Goal: Task Accomplishment & Management: Use online tool/utility

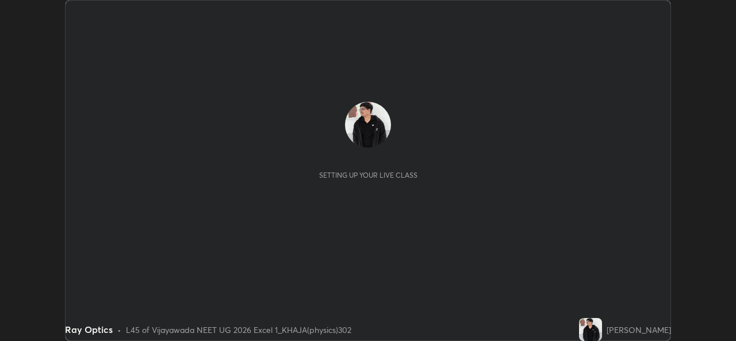
scroll to position [341, 736]
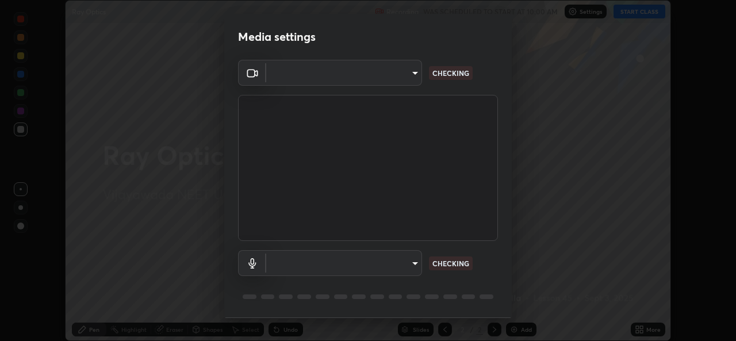
type input "0064ea84de2a44cc79998f9e6e3b0ad63f42f17a352596ba89907dc5edd5337d"
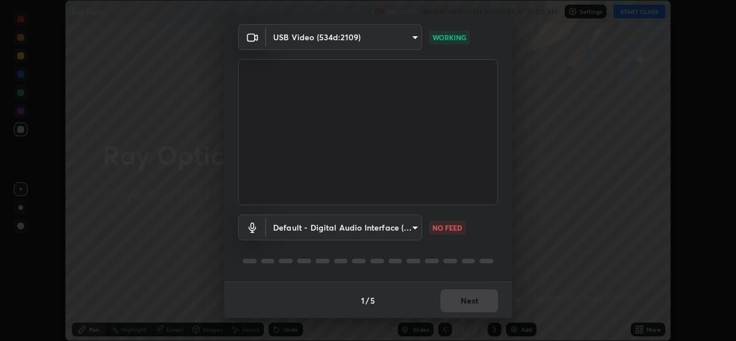
scroll to position [36, 0]
click at [414, 231] on body "Erase all Ray Optics Recording WAS SCHEDULED TO START AT 10:00 AM Settings STAR…" at bounding box center [368, 170] width 736 height 341
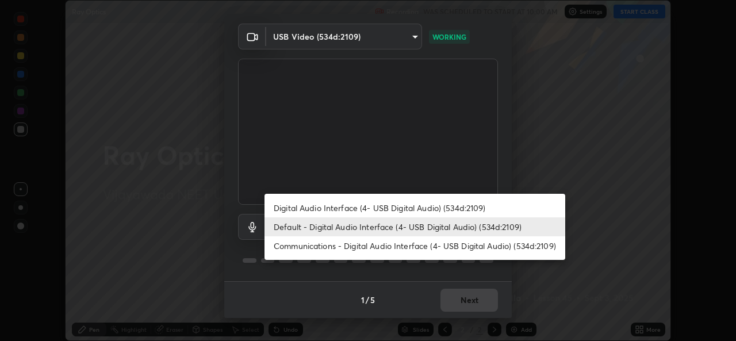
click at [491, 206] on li "Digital Audio Interface (4- USB Digital Audio) (534d:2109)" at bounding box center [415, 207] width 301 height 19
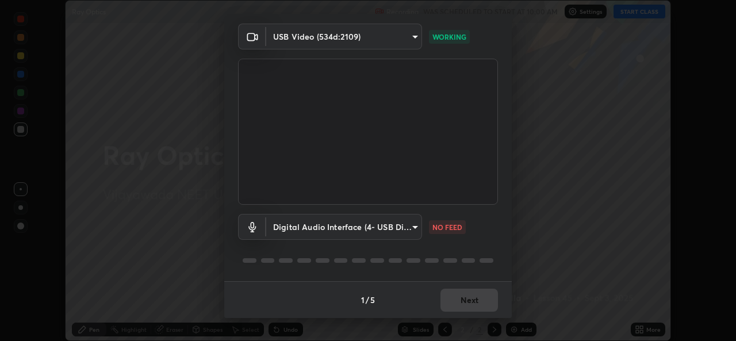
click at [416, 227] on body "Erase all Ray Optics Recording WAS SCHEDULED TO START AT 10:00 AM Settings STAR…" at bounding box center [368, 170] width 736 height 341
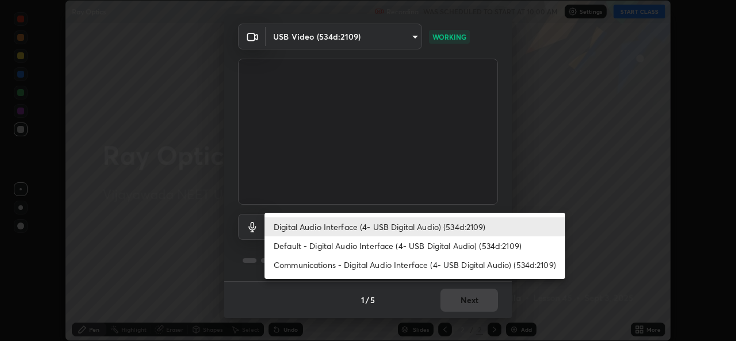
click at [476, 247] on li "Default - Digital Audio Interface (4- USB Digital Audio) (534d:2109)" at bounding box center [415, 245] width 301 height 19
type input "default"
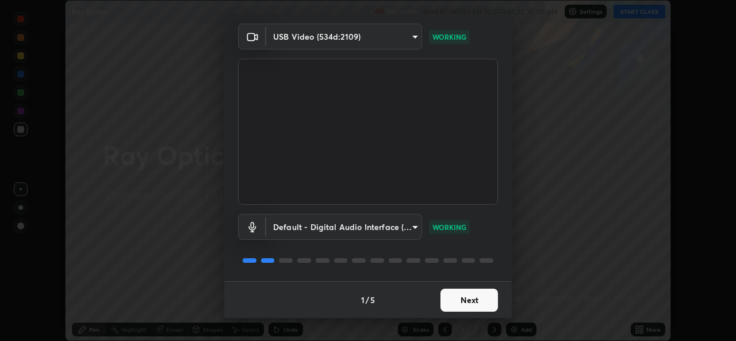
click at [477, 302] on button "Next" at bounding box center [470, 300] width 58 height 23
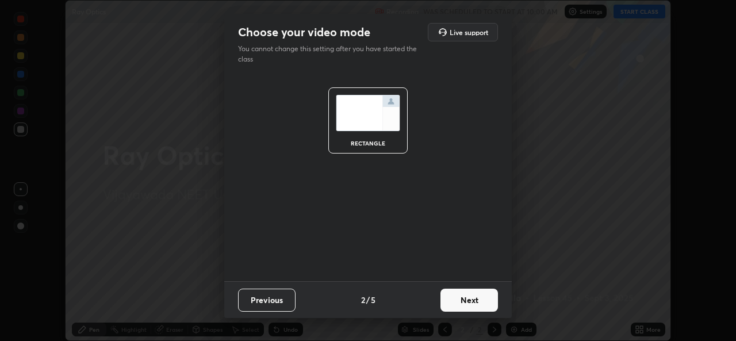
scroll to position [0, 0]
click at [489, 302] on button "Next" at bounding box center [470, 300] width 58 height 23
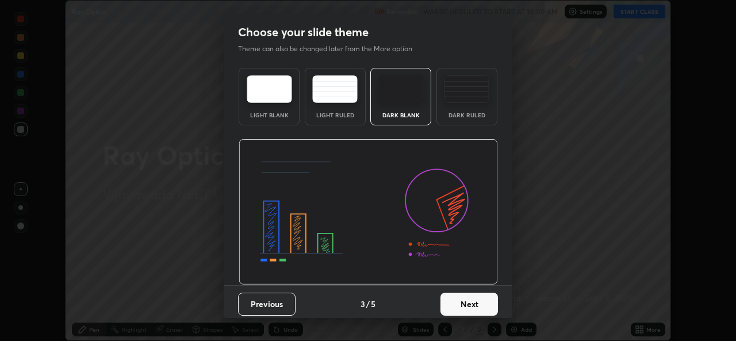
click at [477, 100] on img at bounding box center [466, 89] width 45 height 28
click at [470, 307] on button "Next" at bounding box center [470, 304] width 58 height 23
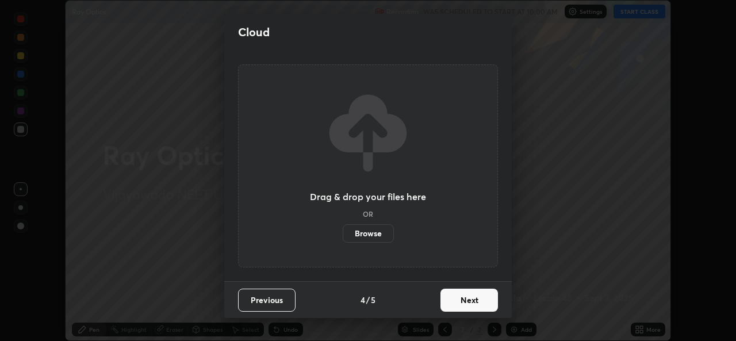
click at [476, 300] on button "Next" at bounding box center [470, 300] width 58 height 23
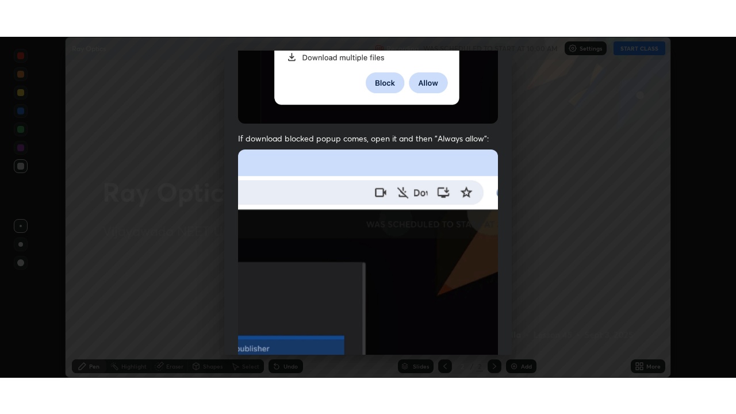
scroll to position [271, 0]
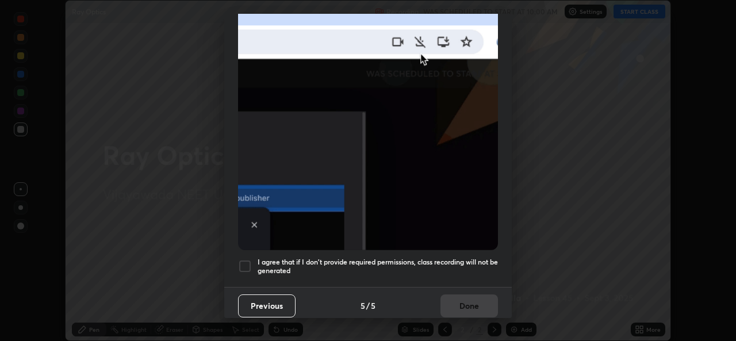
click at [246, 259] on div at bounding box center [245, 266] width 14 height 14
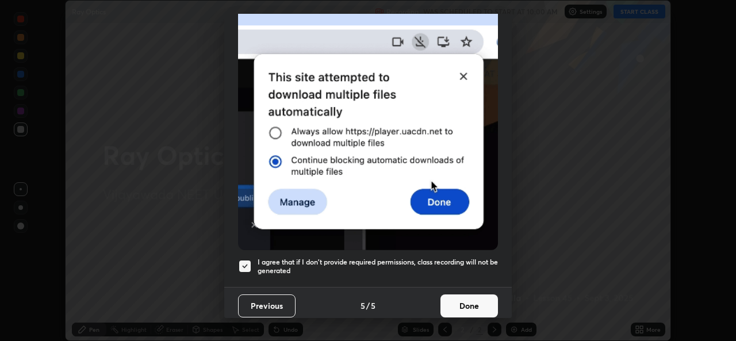
click at [465, 304] on button "Done" at bounding box center [470, 305] width 58 height 23
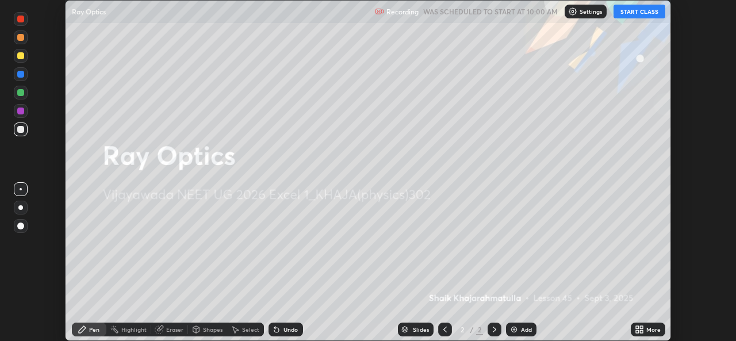
click at [493, 331] on icon at bounding box center [494, 329] width 9 height 9
click at [523, 330] on div "Add" at bounding box center [526, 330] width 11 height 6
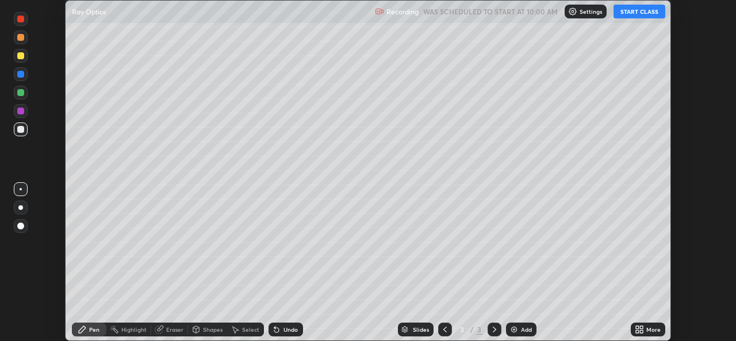
click at [641, 8] on button "START CLASS" at bounding box center [640, 12] width 52 height 14
click at [648, 329] on div "More" at bounding box center [653, 330] width 14 height 6
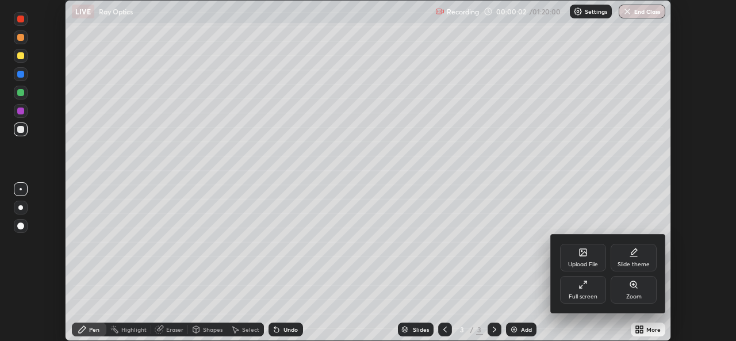
click at [595, 297] on div "Full screen" at bounding box center [583, 297] width 29 height 6
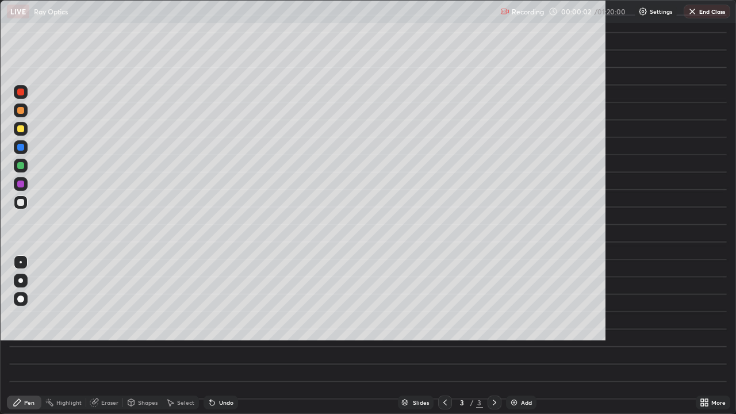
scroll to position [414, 736]
